Goal: Obtain resource: Download file/media

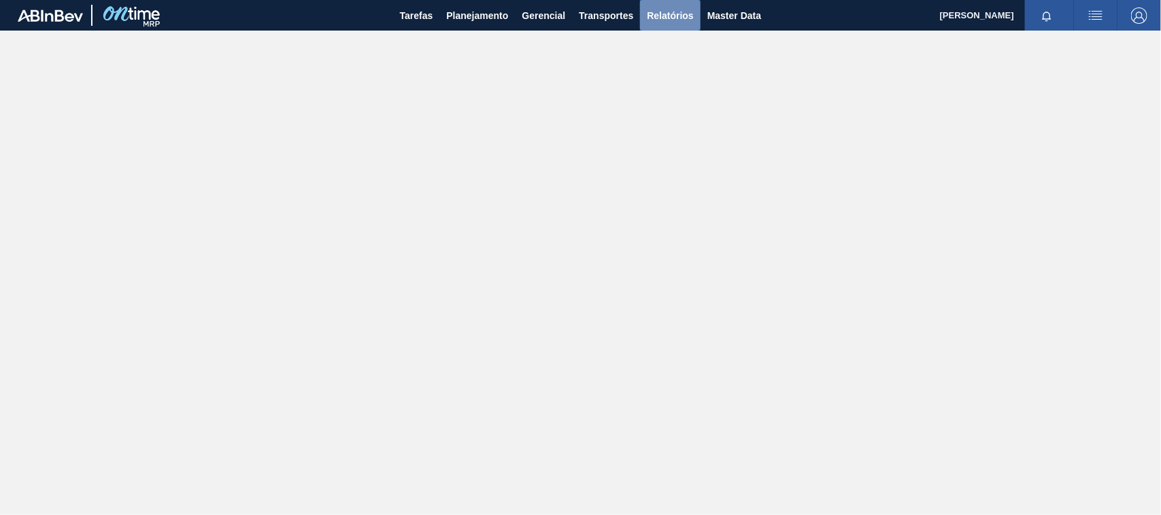
click at [683, 15] on span "Relatórios" at bounding box center [670, 15] width 46 height 16
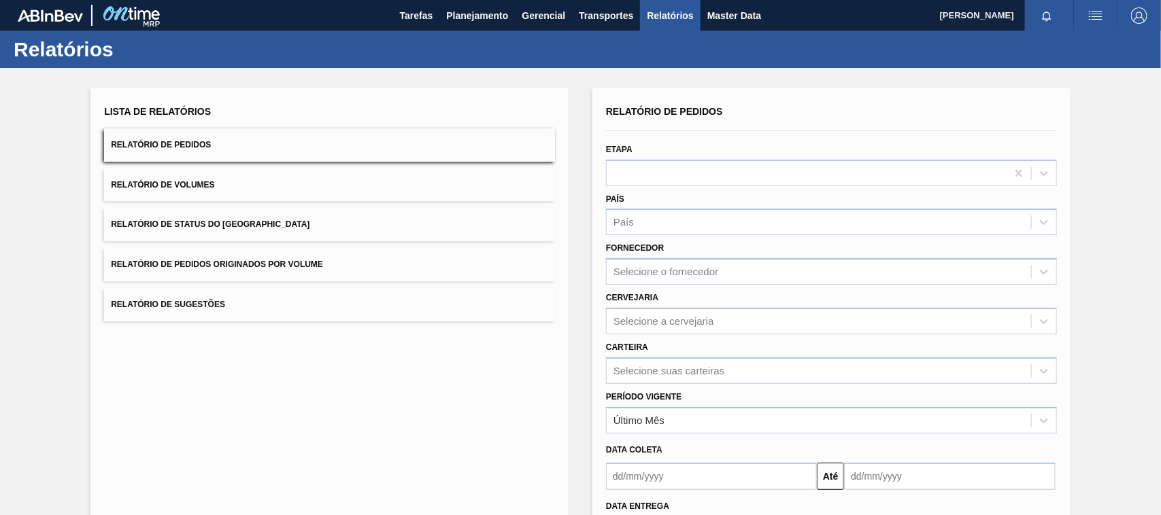
click at [199, 256] on button "Relatório de Pedidos Originados por Volume" at bounding box center [329, 264] width 451 height 33
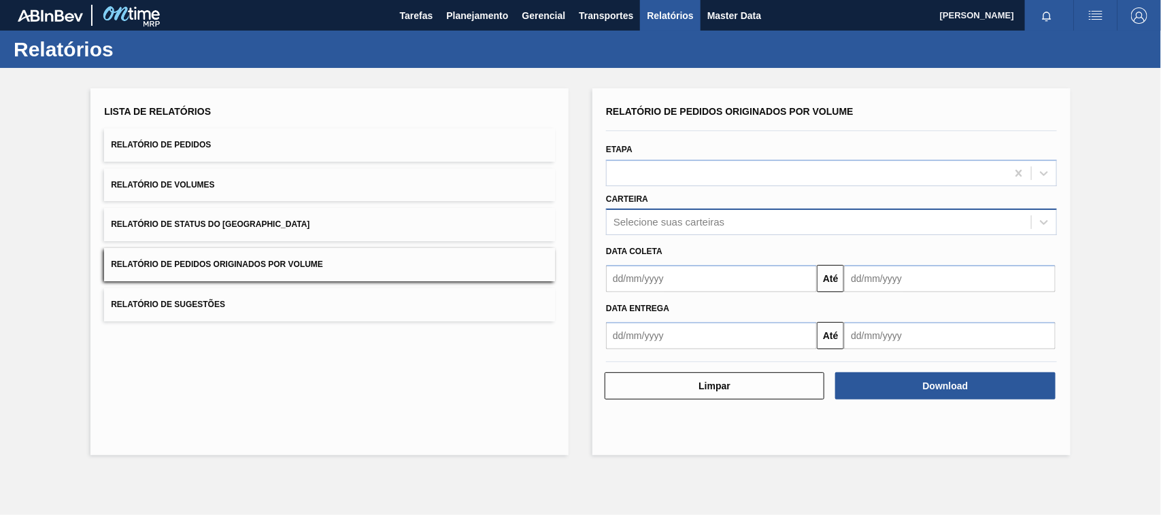
click at [630, 224] on div "Selecione suas carteiras" at bounding box center [668, 223] width 111 height 12
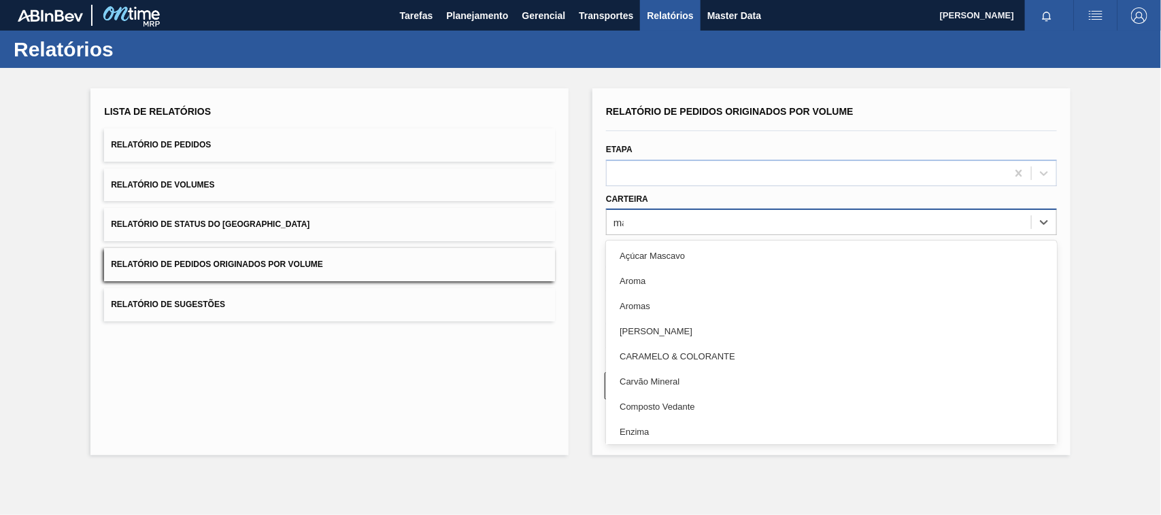
type input "mal"
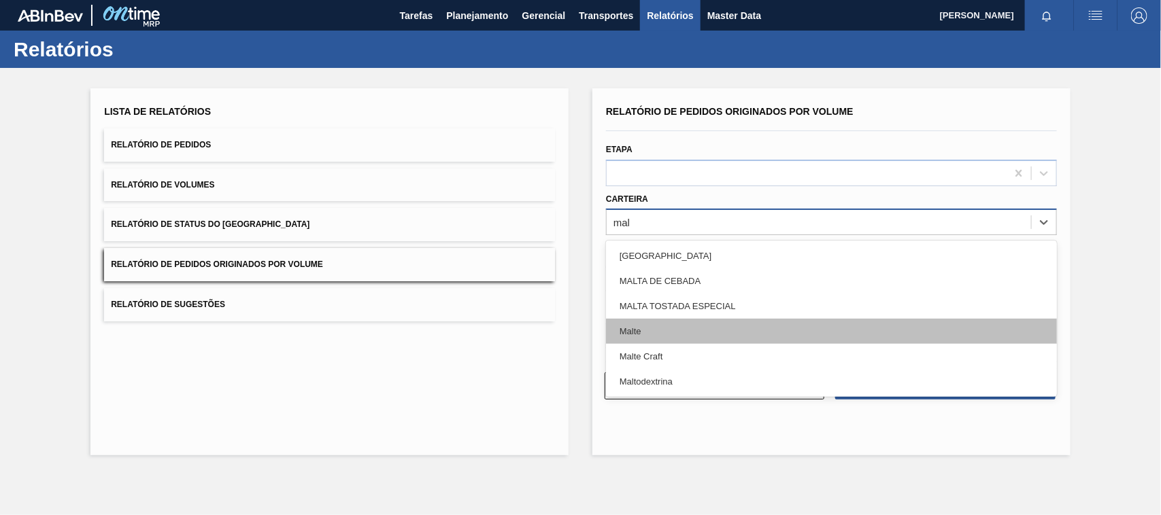
click at [636, 335] on div "Malte" at bounding box center [831, 331] width 451 height 25
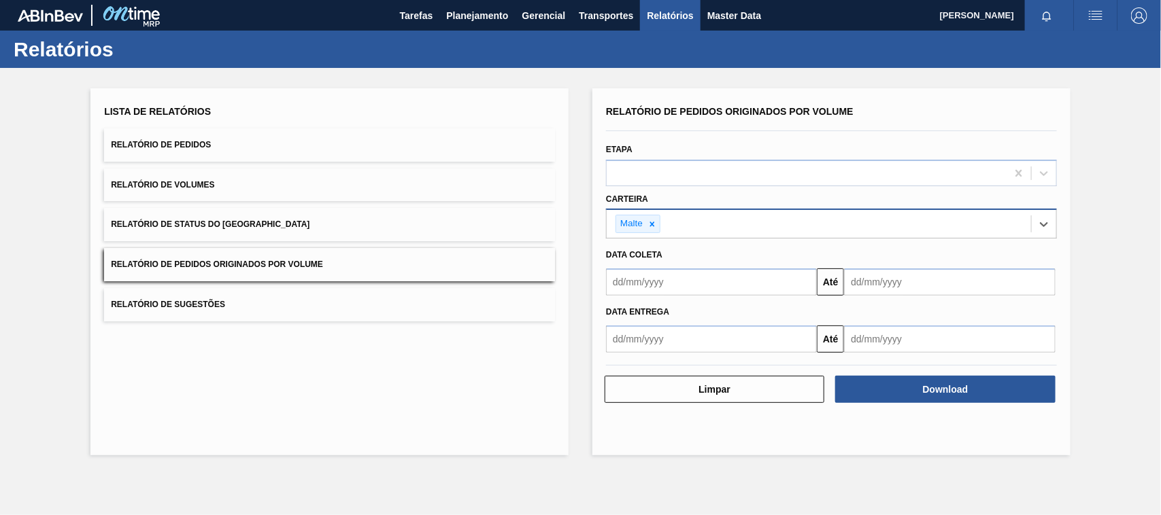
drag, startPoint x: 638, startPoint y: 279, endPoint x: 648, endPoint y: 280, distance: 10.3
click at [638, 279] on input "text" at bounding box center [711, 282] width 211 height 27
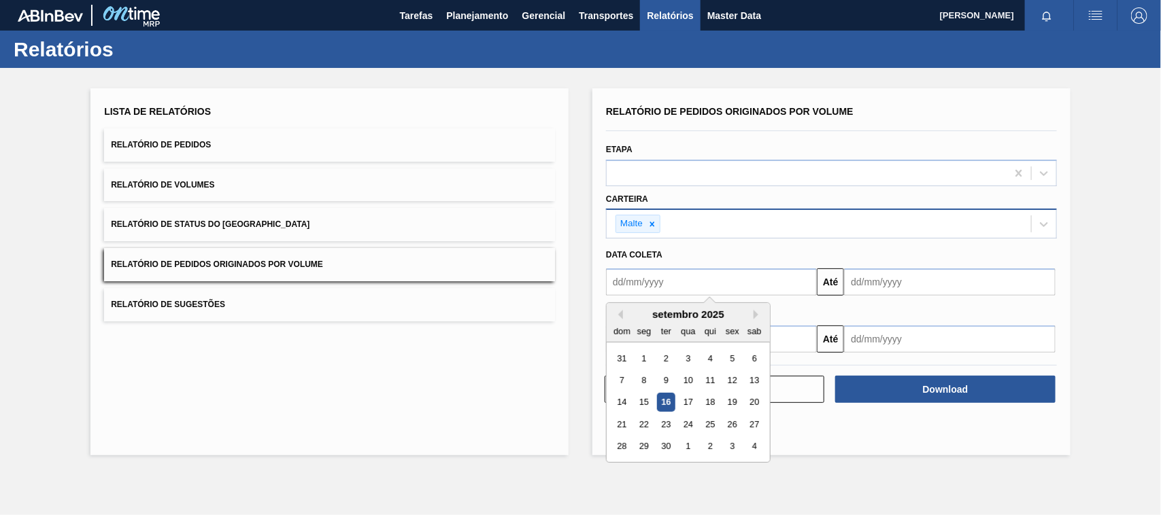
type input "[DATE]"
click at [691, 362] on div "1" at bounding box center [688, 358] width 18 height 18
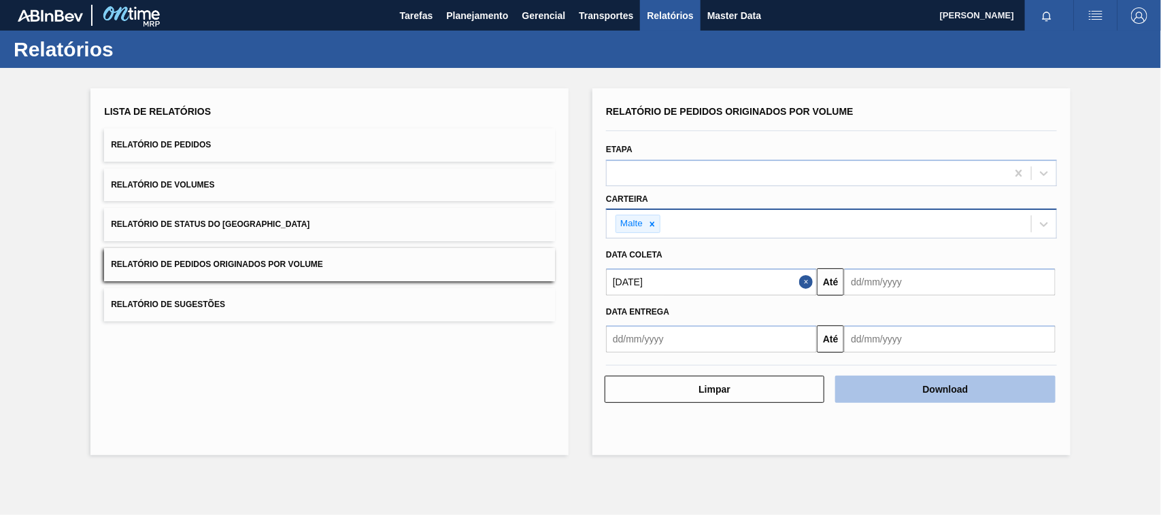
click at [896, 398] on button "Download" at bounding box center [945, 389] width 220 height 27
